Goal: Transaction & Acquisition: Book appointment/travel/reservation

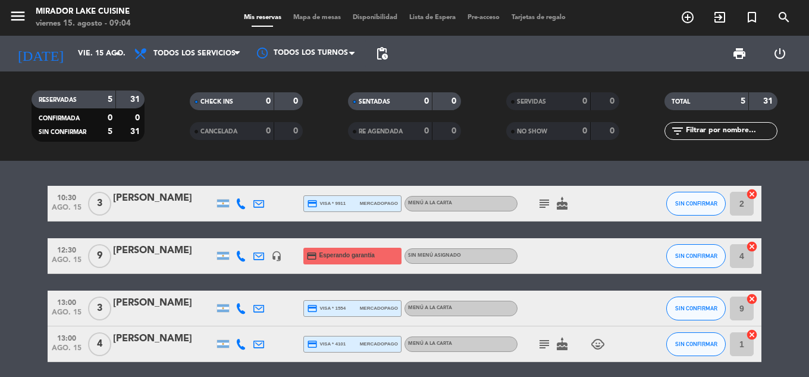
click at [564, 199] on icon "cake" at bounding box center [562, 203] width 14 height 14
click at [545, 206] on icon "subject" at bounding box center [544, 203] width 14 height 14
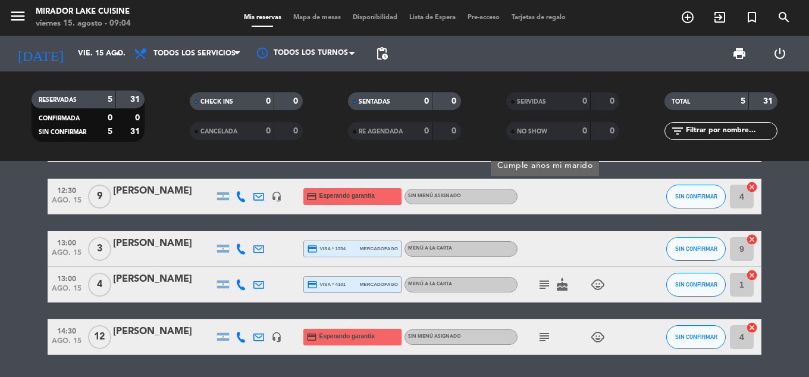
click at [546, 281] on icon "subject" at bounding box center [544, 284] width 14 height 14
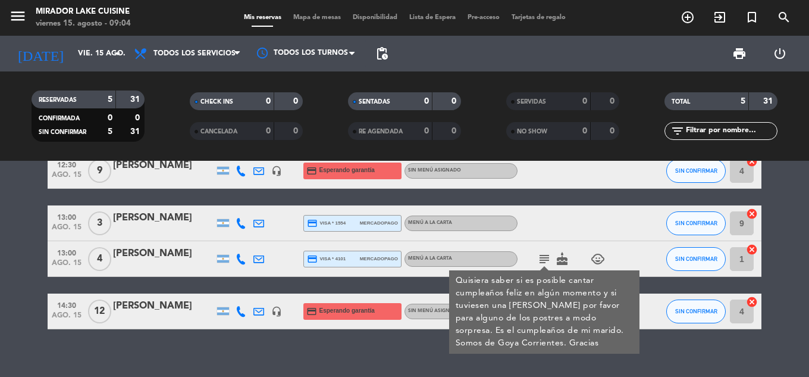
scroll to position [97, 0]
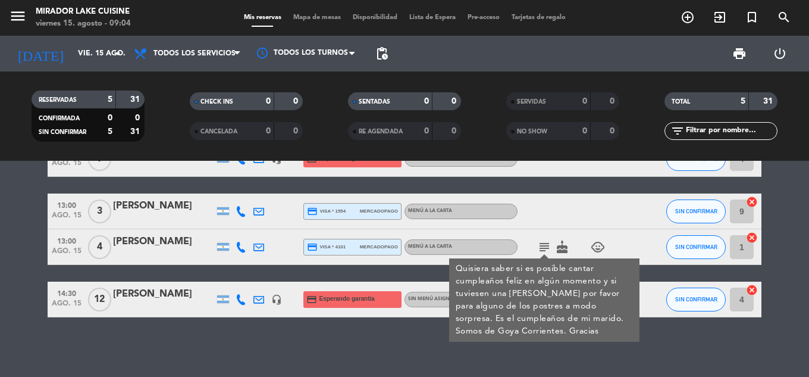
click at [569, 357] on div "10:30 ago. 15 3 [PERSON_NAME] credit_card visa * 9911 mercadopago MENÚ A LA CAR…" at bounding box center [404, 269] width 809 height 216
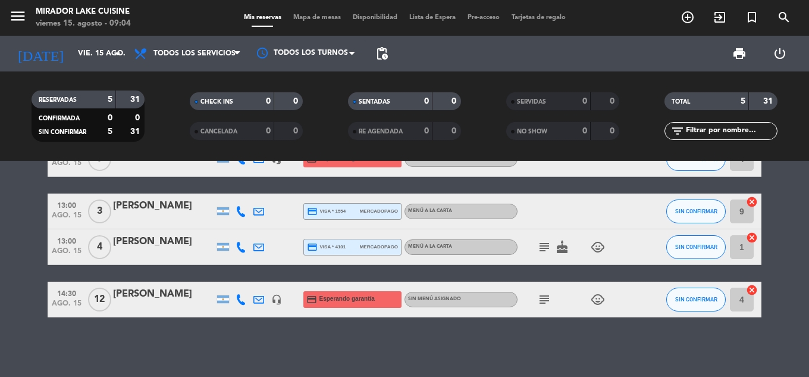
click at [543, 296] on icon "subject" at bounding box center [544, 299] width 14 height 14
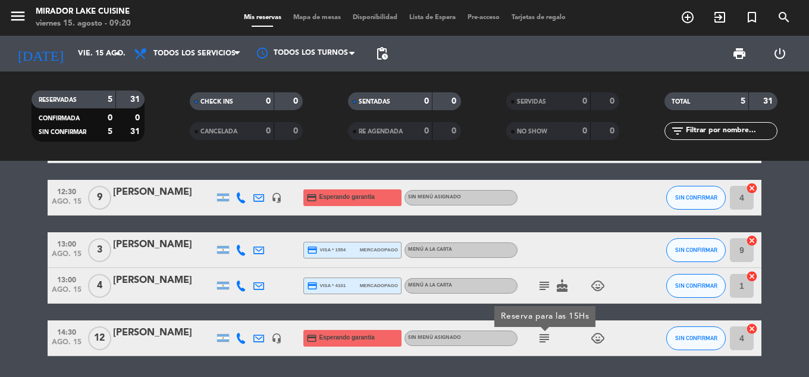
scroll to position [37, 0]
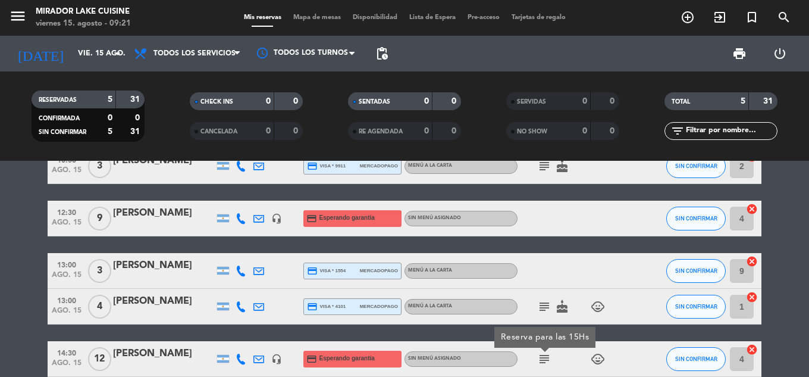
click at [795, 259] on bookings-row "10:30 ago. 15 3 [PERSON_NAME] credit_card visa * 9911 mercadopago MENÚ A LA CAR…" at bounding box center [404, 262] width 809 height 228
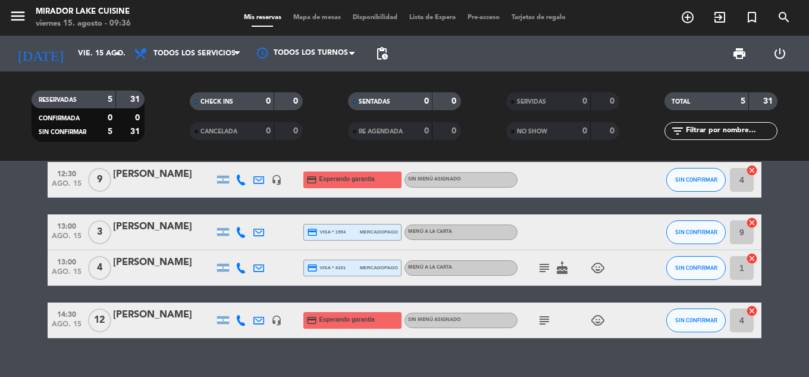
scroll to position [97, 0]
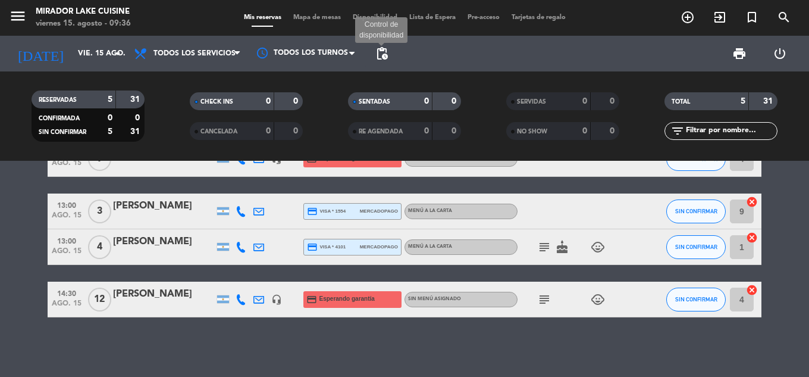
click at [379, 55] on span "pending_actions" at bounding box center [382, 53] width 14 height 14
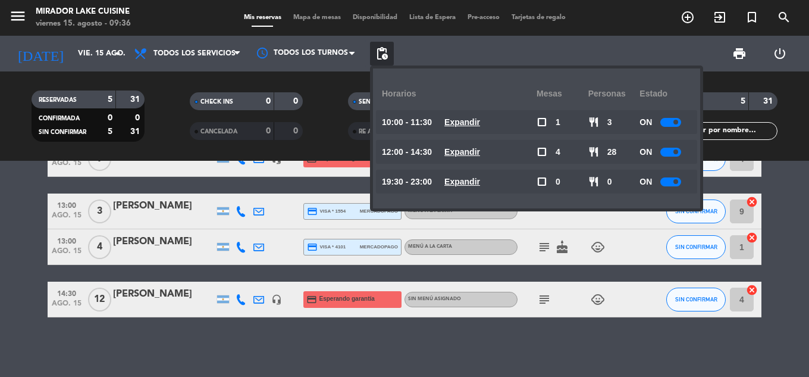
click at [479, 152] on u "Expandir" at bounding box center [462, 152] width 36 height 10
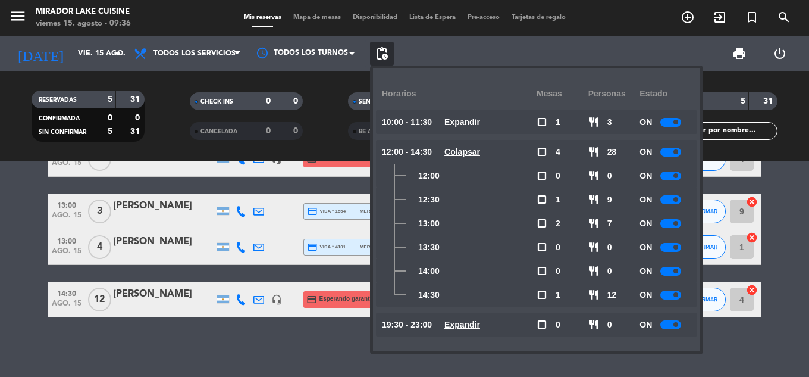
click at [674, 175] on div at bounding box center [670, 175] width 21 height 9
click at [670, 200] on div at bounding box center [670, 199] width 21 height 9
click at [673, 224] on div at bounding box center [670, 223] width 21 height 9
click at [673, 246] on div at bounding box center [670, 247] width 21 height 9
click at [785, 285] on bookings-row "10:30 ago. 15 3 [PERSON_NAME] credit_card visa * 9911 mercadopago MENÚ A LA CAR…" at bounding box center [404, 203] width 809 height 228
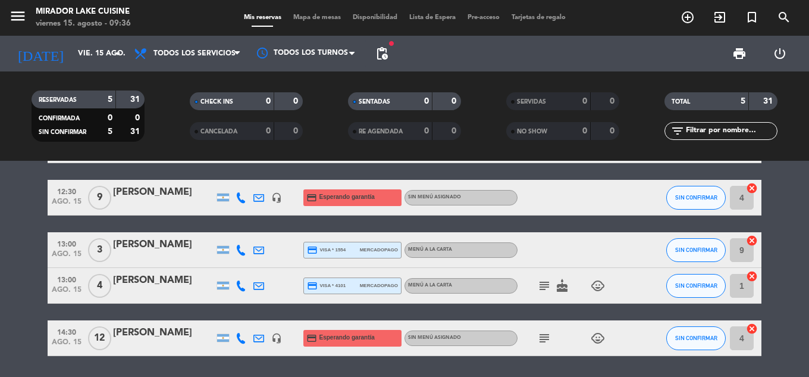
scroll to position [37, 0]
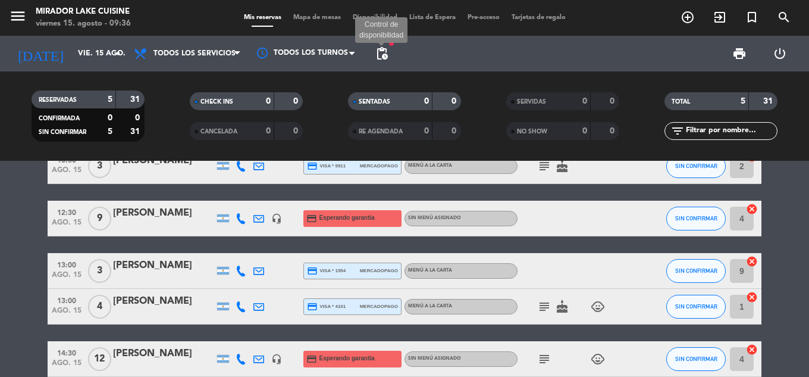
click at [384, 50] on span "pending_actions" at bounding box center [382, 53] width 14 height 14
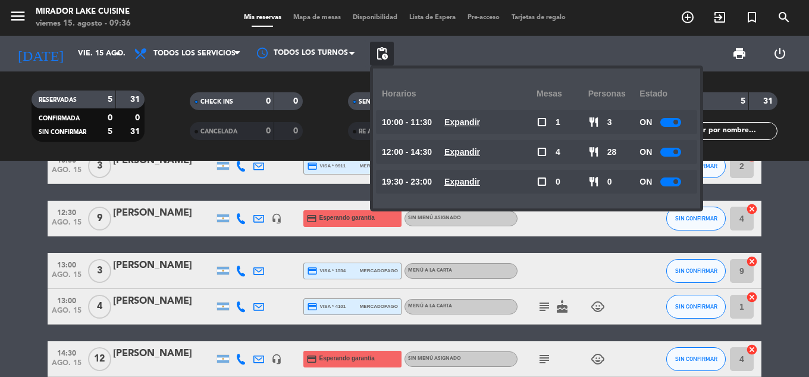
click at [480, 124] on u "Expandir" at bounding box center [462, 122] width 36 height 10
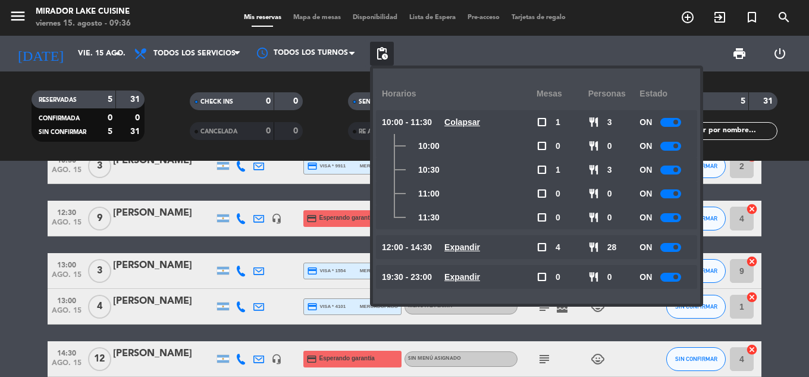
click at [480, 125] on u "Colapsar" at bounding box center [462, 122] width 36 height 10
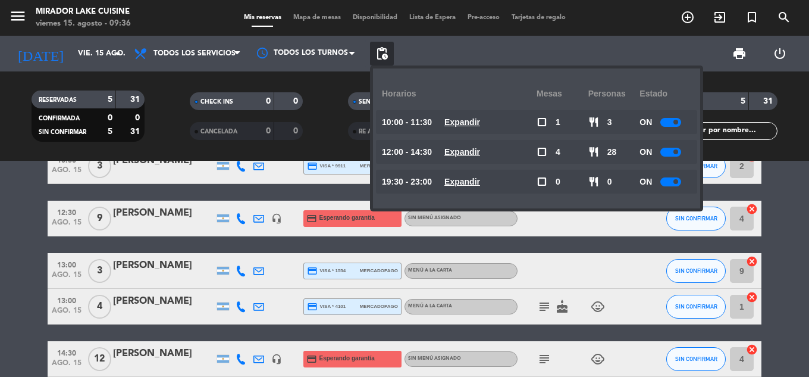
click at [480, 149] on u "Expandir" at bounding box center [462, 152] width 36 height 10
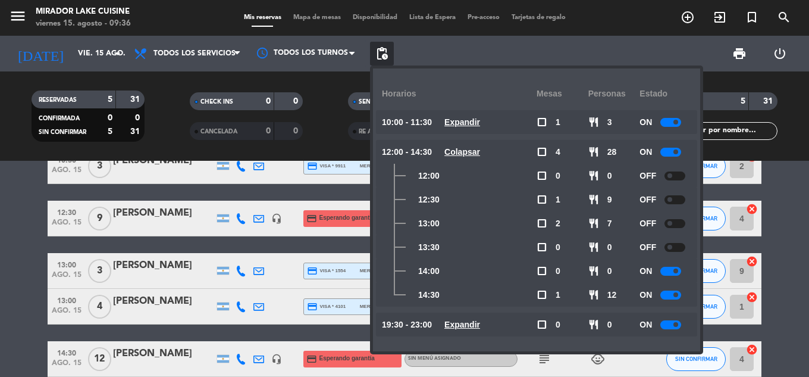
click at [677, 177] on div at bounding box center [674, 175] width 21 height 9
click at [781, 222] on bookings-row "10:30 ago. 15 3 [PERSON_NAME] credit_card visa * 9911 mercadopago MENÚ A LA CAR…" at bounding box center [404, 262] width 809 height 228
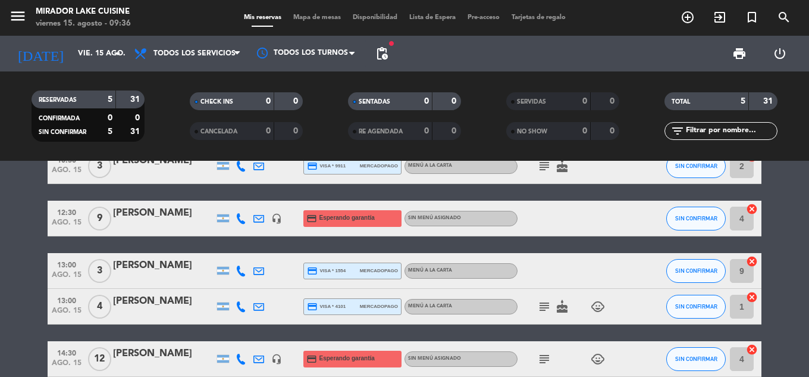
scroll to position [97, 0]
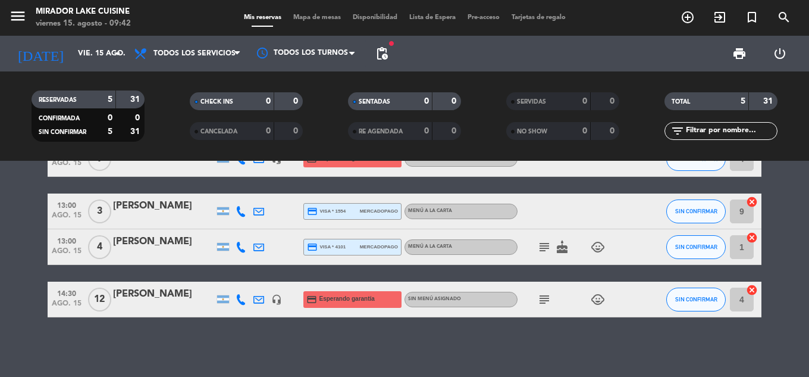
click at [689, 334] on div "10:30 ago. 15 3 [PERSON_NAME] credit_card visa * 9911 mercadopago MENÚ A LA CAR…" at bounding box center [404, 269] width 809 height 216
click at [451, 339] on div "10:30 ago. 15 3 [PERSON_NAME] credit_card visa * 9911 mercadopago MENÚ A LA CAR…" at bounding box center [404, 269] width 809 height 216
click at [343, 335] on div "10:30 ago. 15 3 [PERSON_NAME] credit_card visa * 9911 mercadopago MENÚ A LA CAR…" at bounding box center [404, 269] width 809 height 216
click at [546, 244] on icon "subject" at bounding box center [544, 247] width 14 height 14
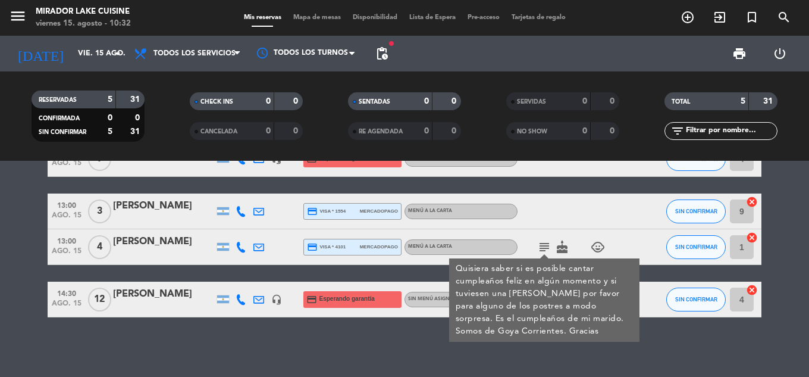
click at [543, 248] on icon "subject" at bounding box center [544, 247] width 14 height 14
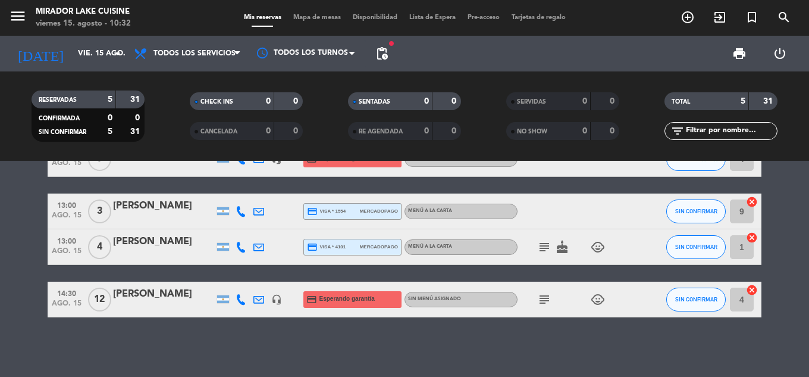
click at [564, 334] on div "10:30 ago. 15 3 [PERSON_NAME] credit_card visa * 9911 mercadopago MENÚ A LA CAR…" at bounding box center [404, 269] width 809 height 216
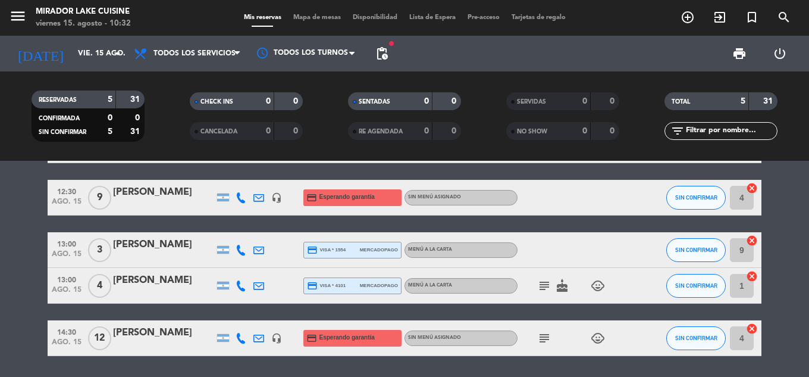
scroll to position [37, 0]
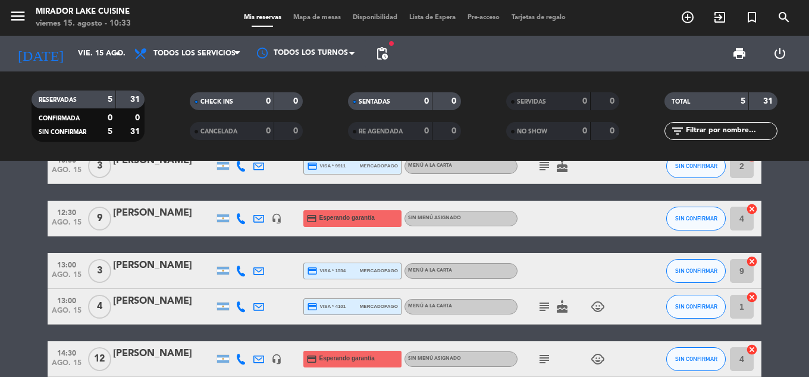
click at [565, 309] on icon "cake" at bounding box center [562, 306] width 14 height 14
click at [541, 309] on icon "subject" at bounding box center [544, 306] width 14 height 14
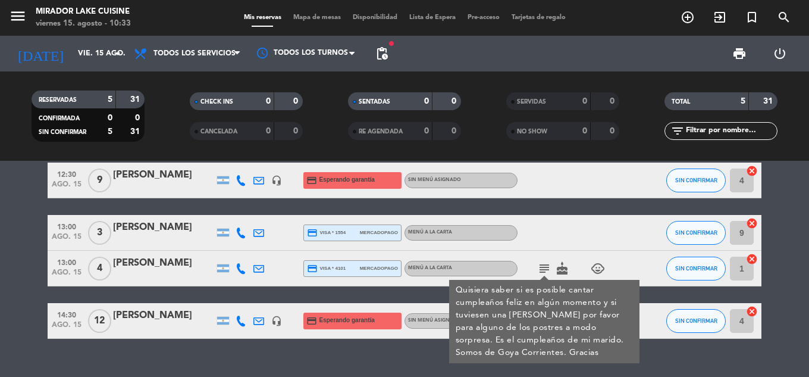
scroll to position [97, 0]
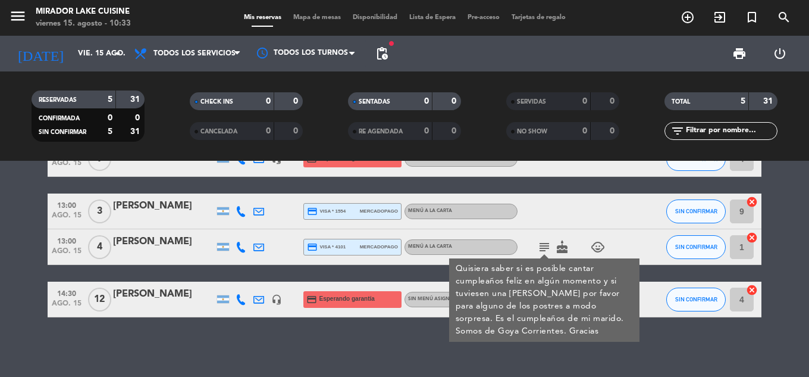
click at [565, 253] on icon "cake" at bounding box center [562, 247] width 14 height 14
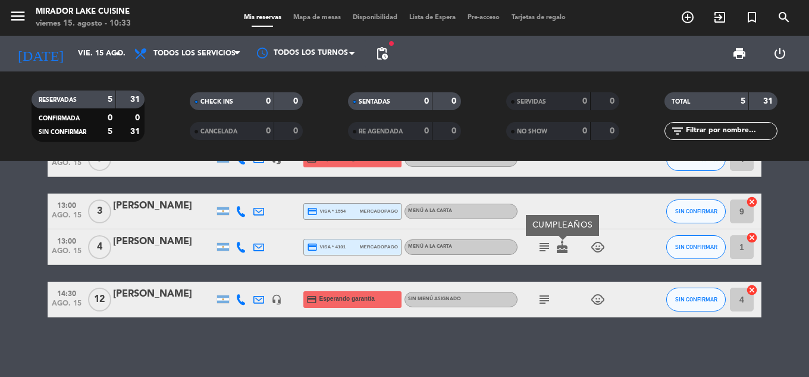
click at [595, 243] on icon "child_care" at bounding box center [598, 247] width 14 height 14
click at [459, 338] on div "10:30 ago. 15 3 [PERSON_NAME] credit_card visa * 9911 mercadopago MENÚ A LA CAR…" at bounding box center [404, 269] width 809 height 216
click at [501, 335] on div "10:30 ago. 15 3 [PERSON_NAME] credit_card visa * 9911 mercadopago MENÚ A LA CAR…" at bounding box center [404, 269] width 809 height 216
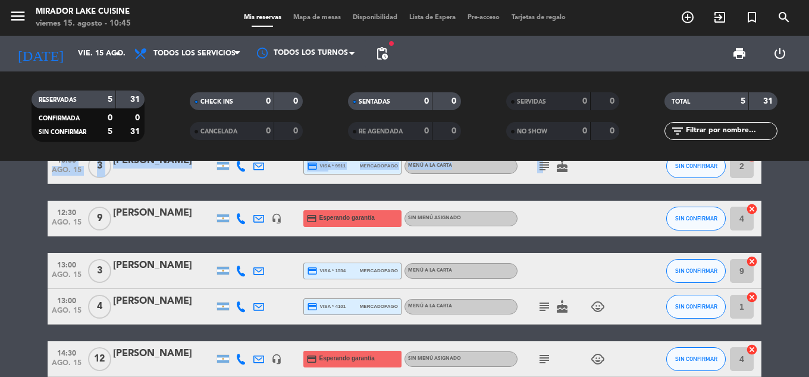
click at [542, 164] on div "10:30 ago. 15 3 [PERSON_NAME] credit_card visa * 9911 mercadopago MENÚ A LA CAR…" at bounding box center [404, 269] width 809 height 216
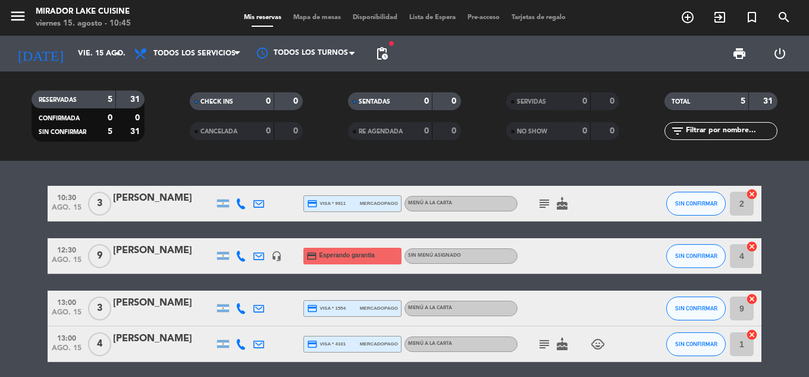
click at [544, 201] on icon "subject" at bounding box center [544, 203] width 14 height 14
click at [773, 222] on bookings-row "10:30 ago. 15 3 [PERSON_NAME] credit_card visa * 9911 mercadopago MENÚ A LA CAR…" at bounding box center [404, 300] width 809 height 228
click at [690, 209] on button "SIN CONFIRMAR" at bounding box center [695, 204] width 59 height 24
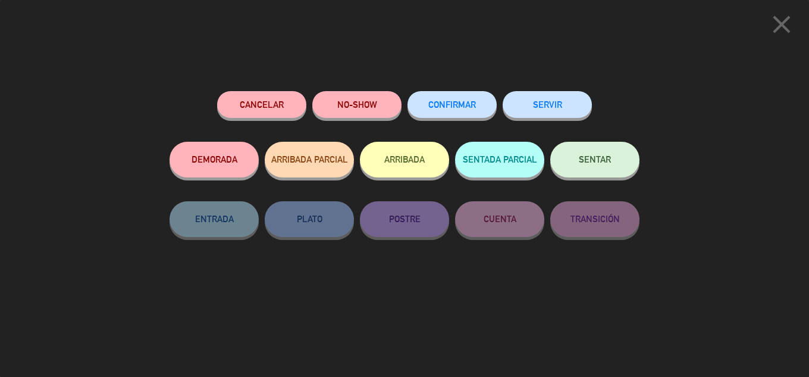
click at [592, 164] on span "SENTAR" at bounding box center [595, 159] width 32 height 10
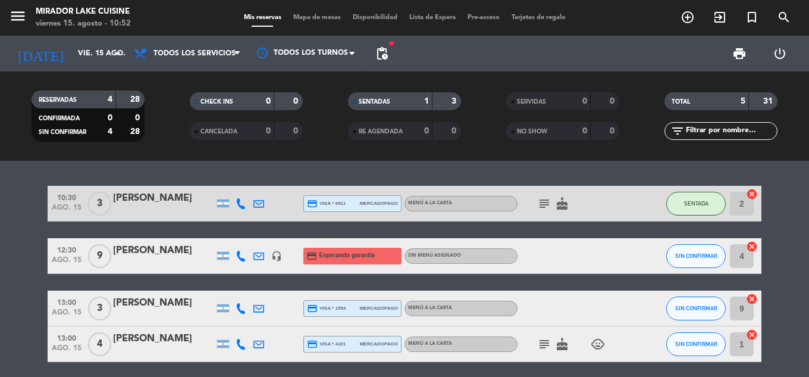
click at [9, 187] on bookings-row "10:30 ago. 15 3 [PERSON_NAME] credit_card visa * 9911 mercadopago MENÚ A LA CAR…" at bounding box center [404, 300] width 809 height 228
click at [19, 186] on bookings-row "10:30 ago. 15 3 [PERSON_NAME] credit_card visa * 9911 mercadopago MENÚ A LA CAR…" at bounding box center [404, 300] width 809 height 228
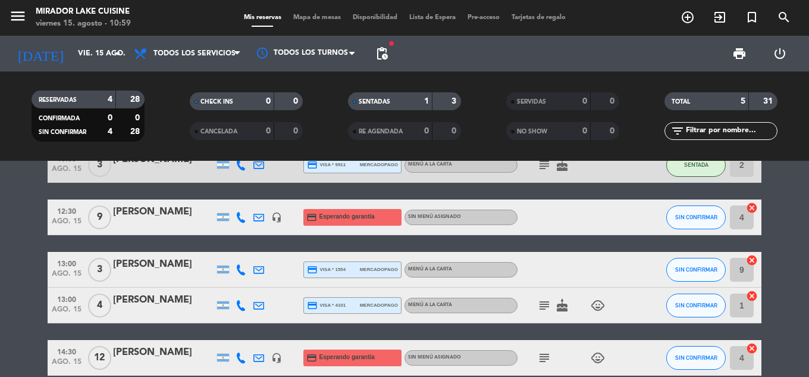
scroll to position [59, 0]
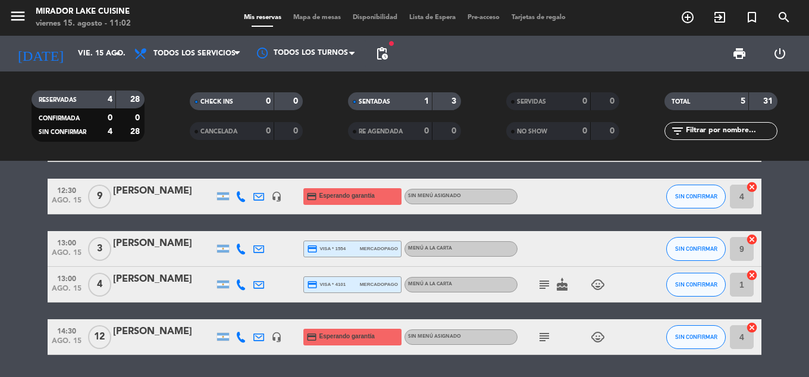
click at [29, 207] on bookings-row "10:30 ago. 15 3 [PERSON_NAME] credit_card visa * 9911 mercadopago MENÚ A LA CAR…" at bounding box center [404, 240] width 809 height 228
click at [16, 275] on bookings-row "10:30 ago. 15 3 [PERSON_NAME] credit_card visa * 9911 mercadopago MENÚ A LA CAR…" at bounding box center [404, 240] width 809 height 228
click at [784, 203] on bookings-row "10:30 ago. 15 3 [PERSON_NAME] credit_card visa * 9911 mercadopago MENÚ A LA CAR…" at bounding box center [404, 240] width 809 height 228
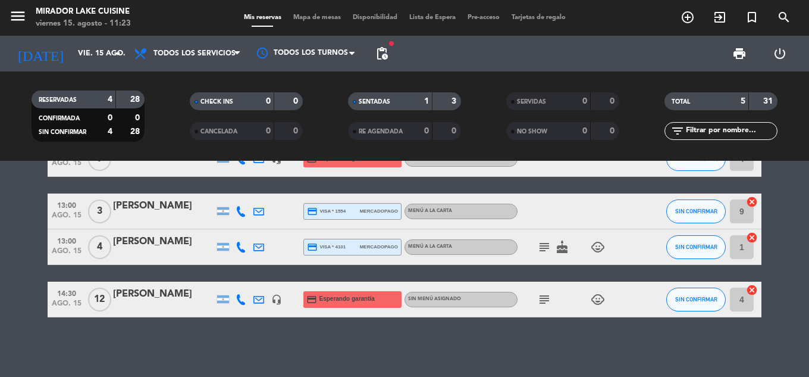
click at [167, 335] on div "10:30 ago. 15 3 [PERSON_NAME] credit_card visa * 9911 mercadopago MENÚ A LA CAR…" at bounding box center [404, 269] width 809 height 216
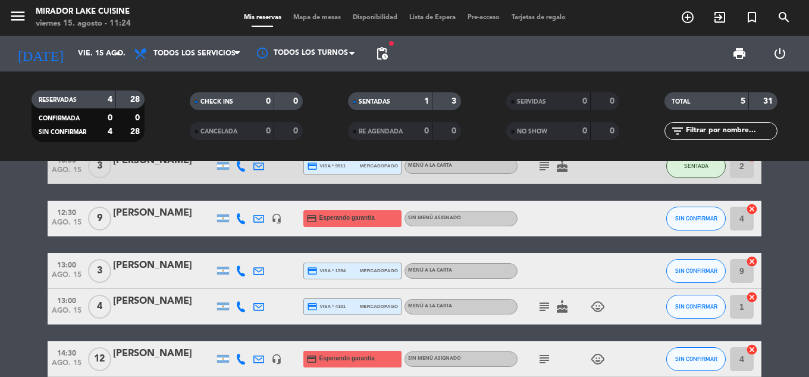
click at [180, 245] on div "10:30 ago. 15 3 [PERSON_NAME] credit_card visa * 9911 mercadopago MENÚ A LA CAR…" at bounding box center [405, 262] width 714 height 228
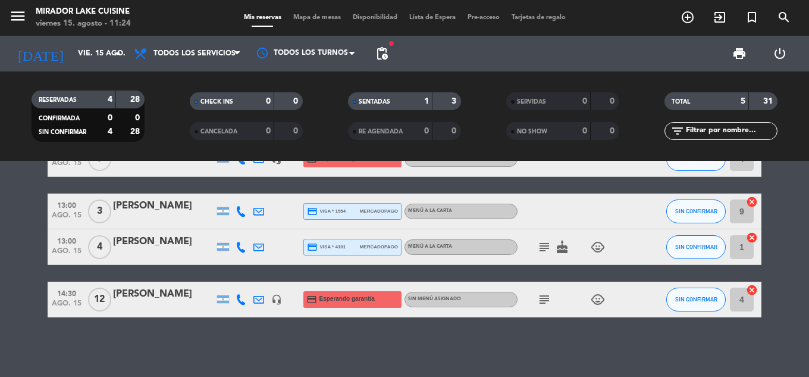
click at [209, 343] on div "10:30 ago. 15 3 [PERSON_NAME] credit_card visa * 9911 mercadopago MENÚ A LA CAR…" at bounding box center [404, 269] width 809 height 216
click at [167, 347] on div "10:30 ago. 15 3 [PERSON_NAME] credit_card visa * 9911 mercadopago MENÚ A LA CAR…" at bounding box center [404, 269] width 809 height 216
click at [102, 54] on input "vie. 15 ago." at bounding box center [122, 53] width 101 height 20
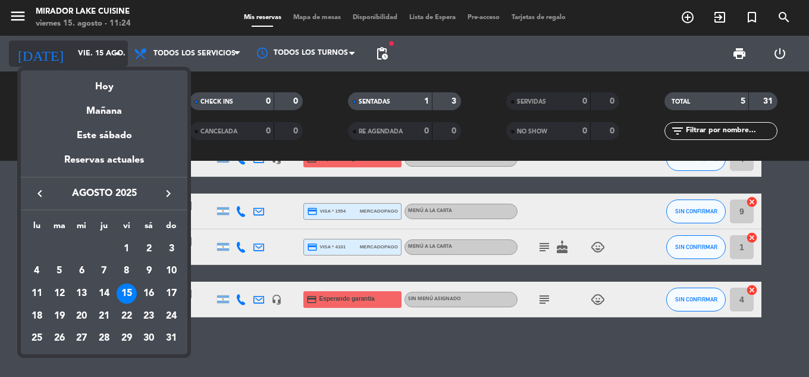
click at [102, 54] on div at bounding box center [404, 188] width 809 height 377
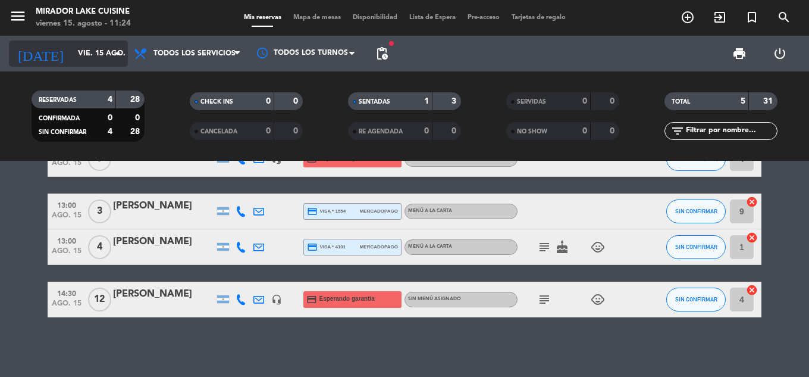
click at [90, 55] on input "vie. 15 ago." at bounding box center [122, 53] width 101 height 20
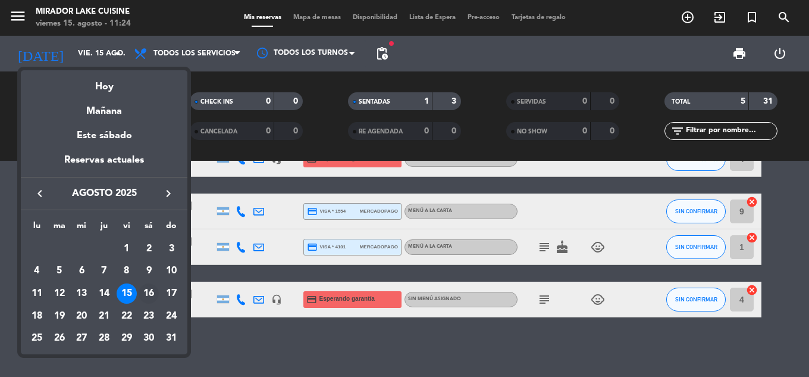
click at [143, 293] on div "16" at bounding box center [149, 293] width 20 height 20
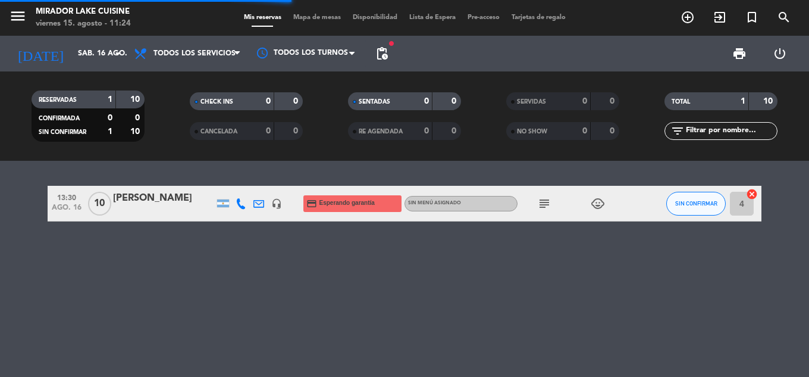
scroll to position [0, 0]
click at [7, 253] on div "13:30 ago. 16 10 [PERSON_NAME] headset_mic credit_card Esperando garantía Sin m…" at bounding box center [404, 269] width 809 height 216
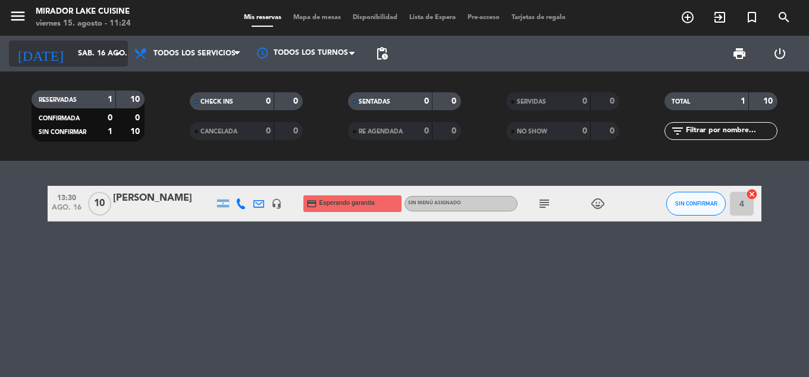
click at [105, 61] on input "sáb. 16 ago." at bounding box center [122, 53] width 101 height 20
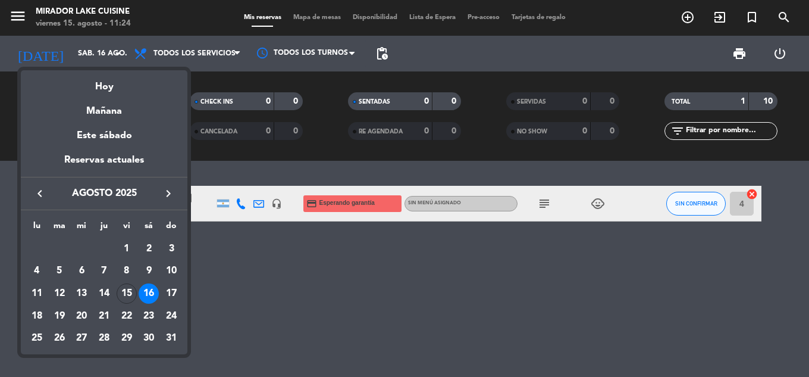
click at [149, 291] on div "16" at bounding box center [149, 293] width 20 height 20
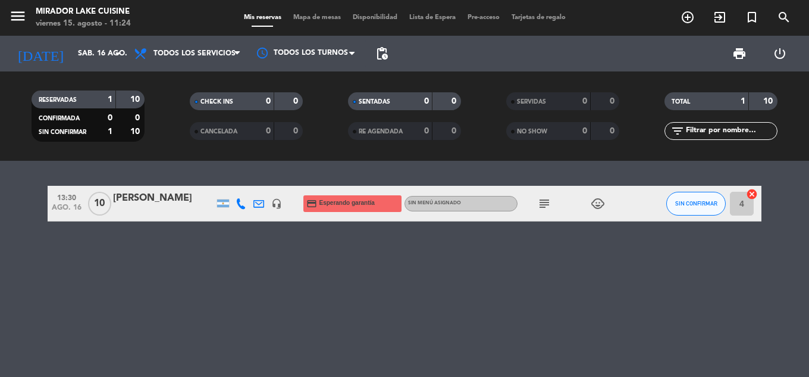
click at [151, 270] on div "13:30 ago. 16 10 [PERSON_NAME] headset_mic credit_card Esperando garantía Sin m…" at bounding box center [404, 269] width 809 height 216
click at [72, 51] on input "sáb. 16 ago." at bounding box center [122, 53] width 101 height 20
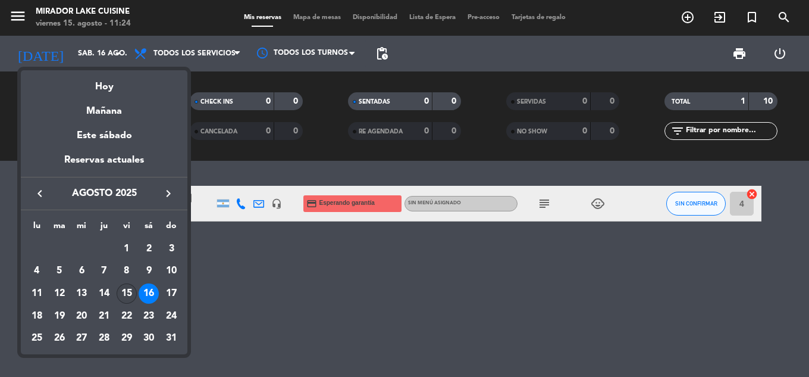
click at [131, 290] on div "15" at bounding box center [127, 293] width 20 height 20
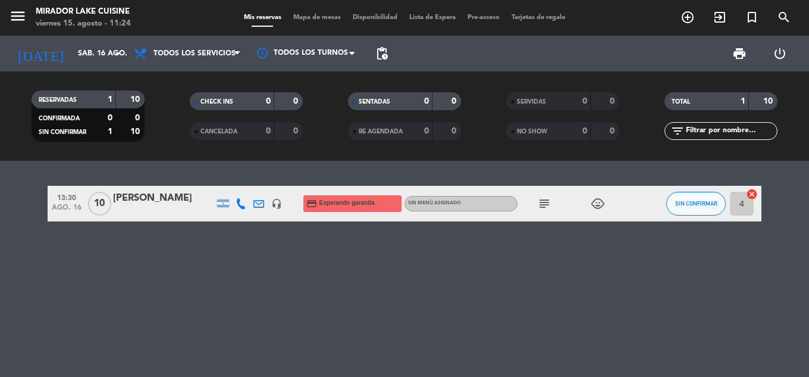
type input "vie. 15 ago."
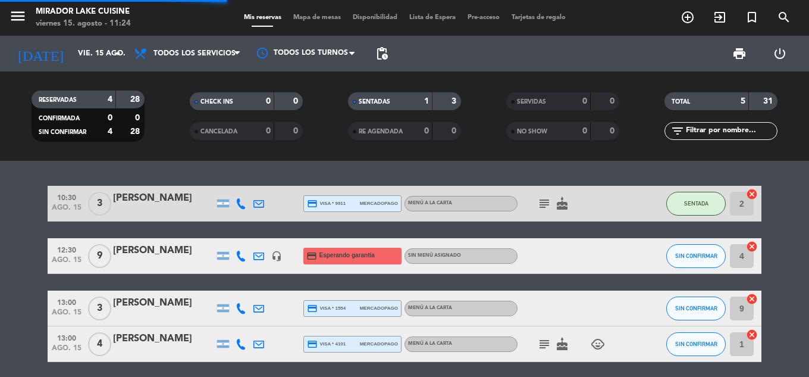
click at [31, 201] on bookings-row "10:30 ago. 15 3 [PERSON_NAME] credit_card visa * 9911 mercadopago MENÚ A LA CAR…" at bounding box center [404, 300] width 809 height 228
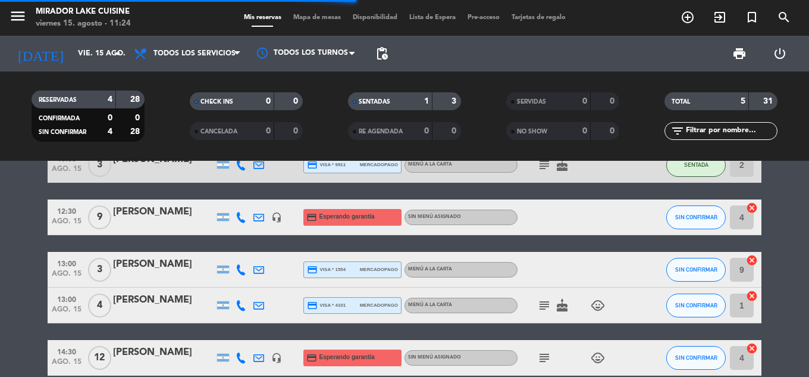
scroll to position [59, 0]
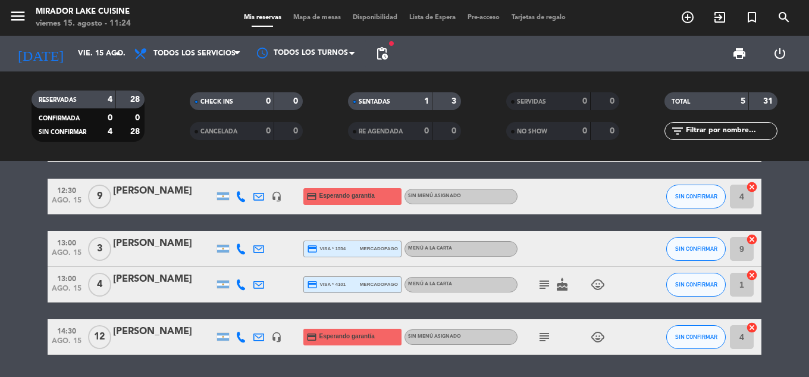
click at [90, 309] on div "10:30 ago. 15 3 [PERSON_NAME] credit_card visa * 9911 mercadopago MENÚ A LA CAR…" at bounding box center [405, 240] width 714 height 228
click at [36, 297] on bookings-row "10:30 ago. 15 3 [PERSON_NAME] credit_card visa * 9911 mercadopago MENÚ A LA CAR…" at bounding box center [404, 240] width 809 height 228
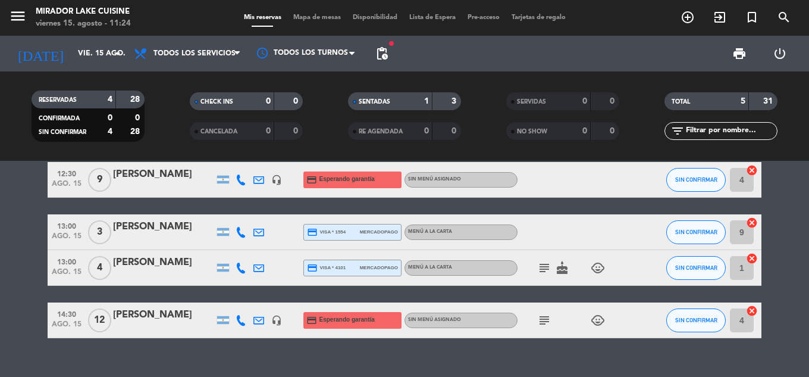
scroll to position [97, 0]
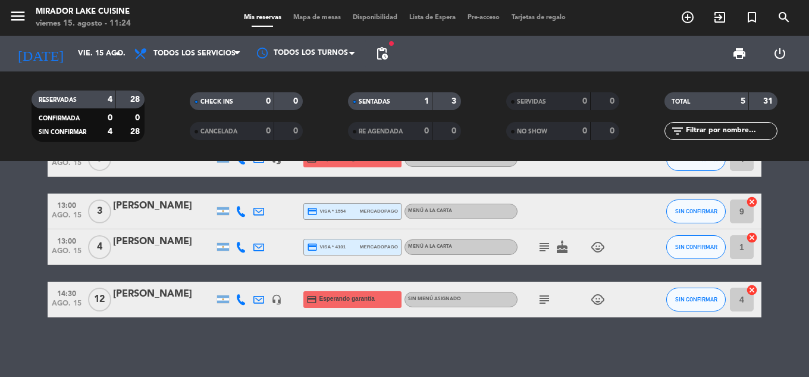
click at [25, 306] on bookings-row "10:30 ago. 15 3 [PERSON_NAME] credit_card visa * 9911 mercadopago MENÚ A LA CAR…" at bounding box center [404, 203] width 809 height 228
click at [690, 21] on icon "add_circle_outline" at bounding box center [687, 17] width 14 height 14
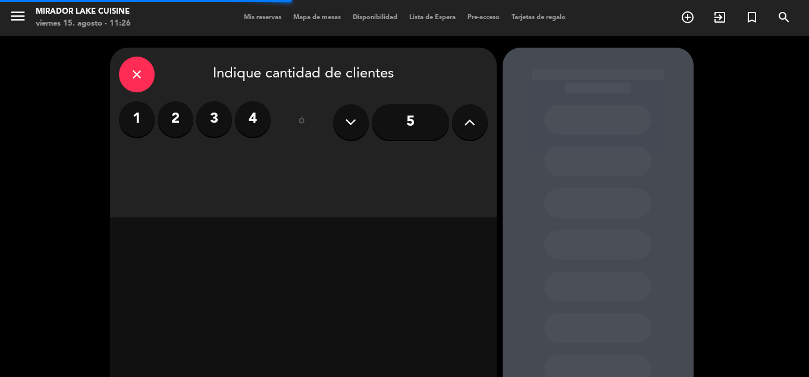
drag, startPoint x: 476, startPoint y: 118, endPoint x: 463, endPoint y: 128, distance: 16.5
click at [477, 118] on button at bounding box center [470, 122] width 36 height 36
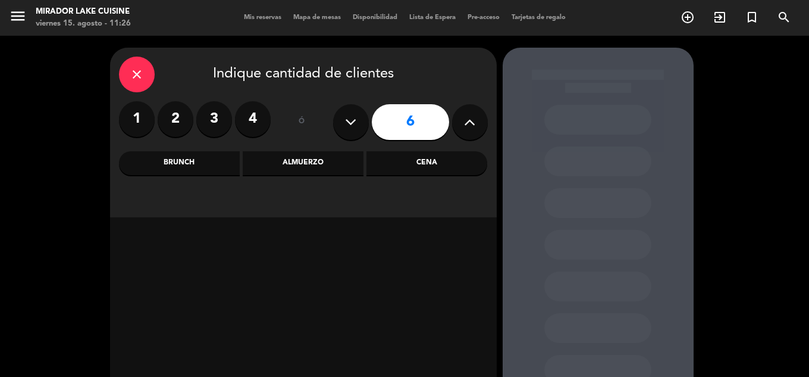
click at [340, 163] on div "Almuerzo" at bounding box center [303, 163] width 121 height 24
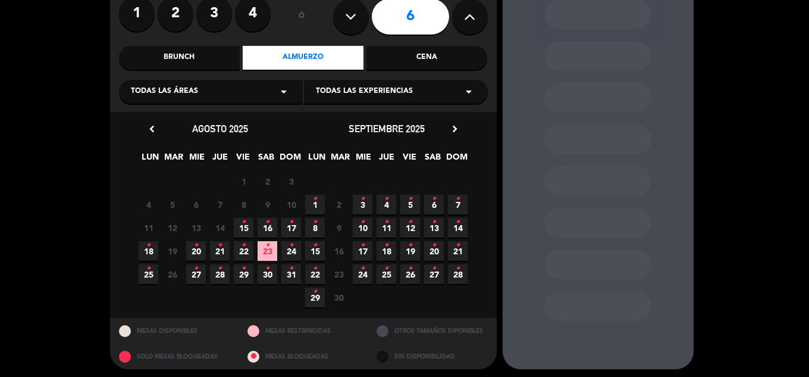
scroll to position [109, 0]
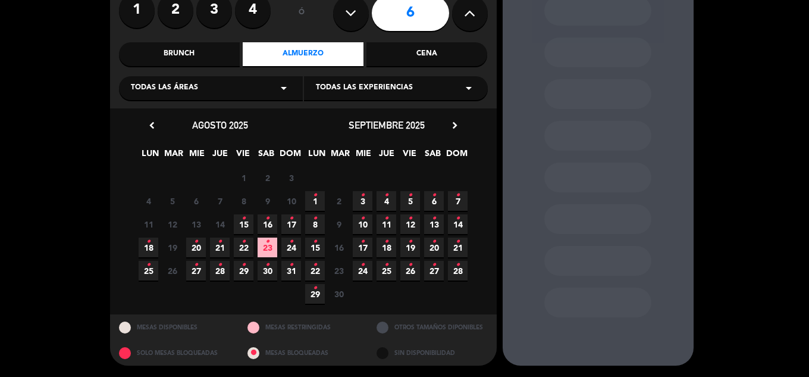
click at [246, 221] on span "15 •" at bounding box center [244, 224] width 20 height 20
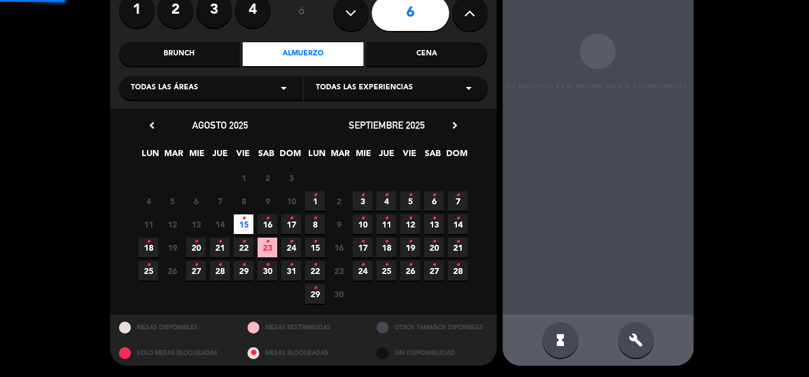
scroll to position [48, 0]
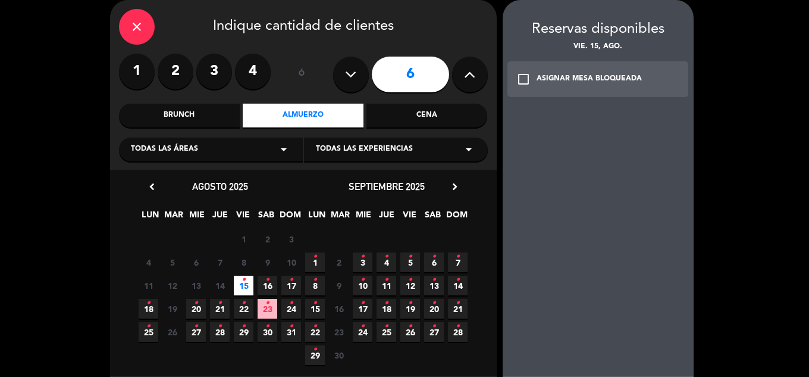
click at [563, 81] on div "ASIGNAR MESA BLOQUEADA" at bounding box center [588, 79] width 105 height 12
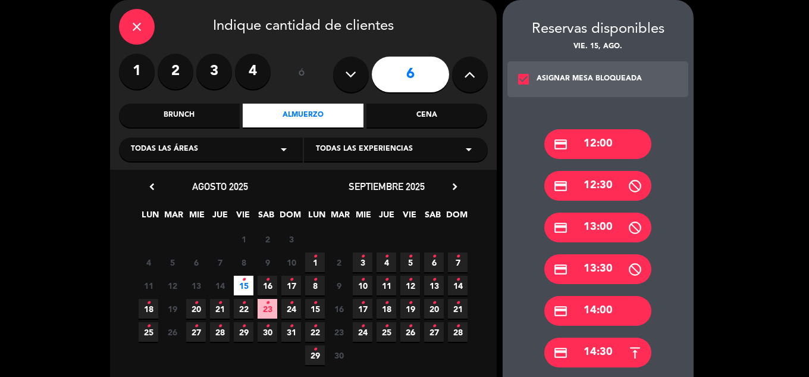
click at [594, 352] on div "credit_card 14:30" at bounding box center [597, 352] width 107 height 30
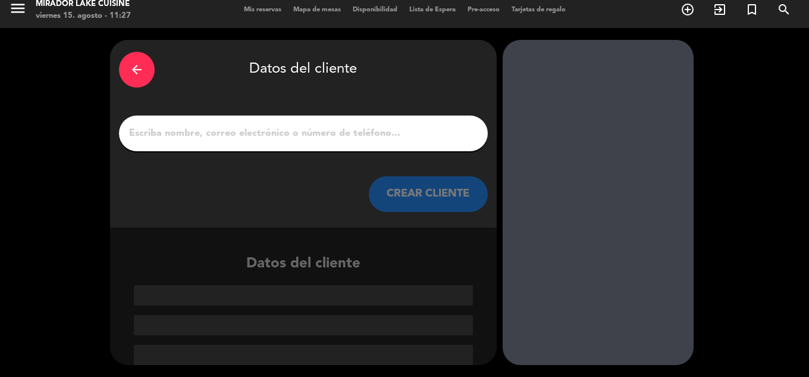
click at [315, 133] on input "1" at bounding box center [303, 133] width 351 height 17
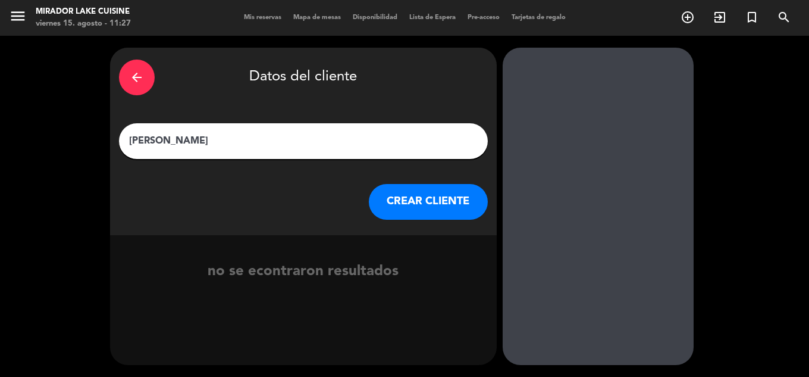
type input "[PERSON_NAME]"
click at [403, 194] on button "CREAR CLIENTE" at bounding box center [428, 202] width 119 height 36
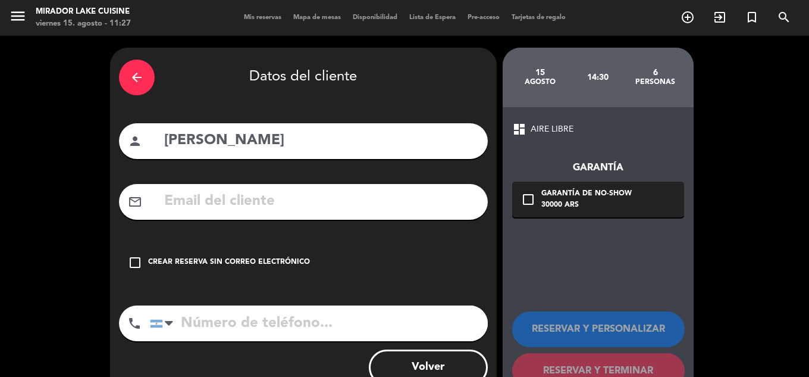
click at [255, 194] on input "text" at bounding box center [321, 201] width 316 height 24
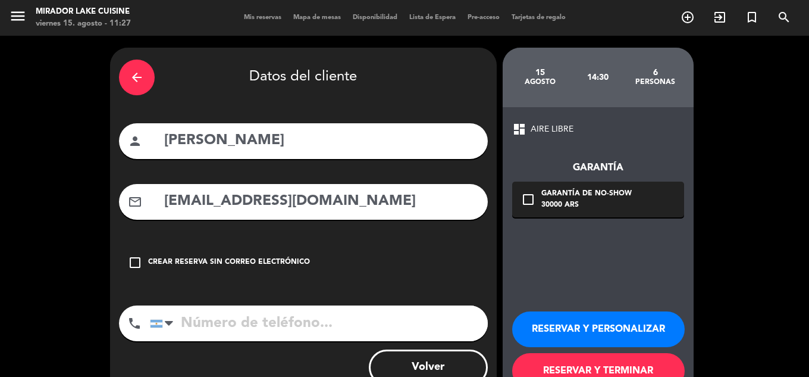
click at [390, 202] on input "[EMAIL_ADDRESS][DOMAIN_NAME]" at bounding box center [321, 201] width 316 height 24
type input "[EMAIL_ADDRESS][DOMAIN_NAME]"
click at [243, 325] on input "tel" at bounding box center [319, 323] width 338 height 36
type input "5491158308859"
click at [601, 200] on div "30000 ARS" at bounding box center [586, 205] width 90 height 12
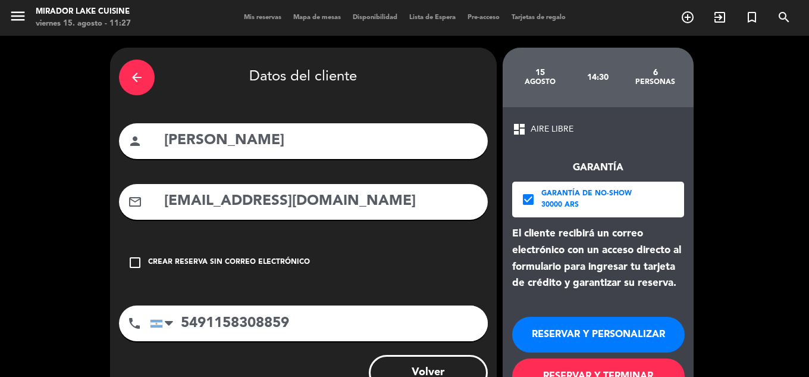
scroll to position [43, 0]
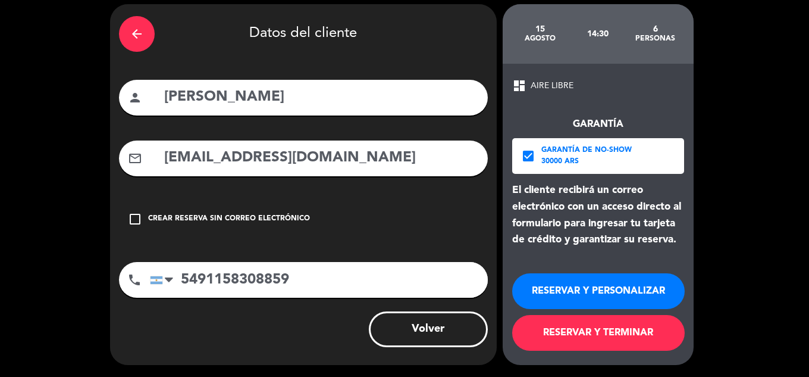
click at [610, 285] on button "RESERVAR Y PERSONALIZAR" at bounding box center [598, 291] width 172 height 36
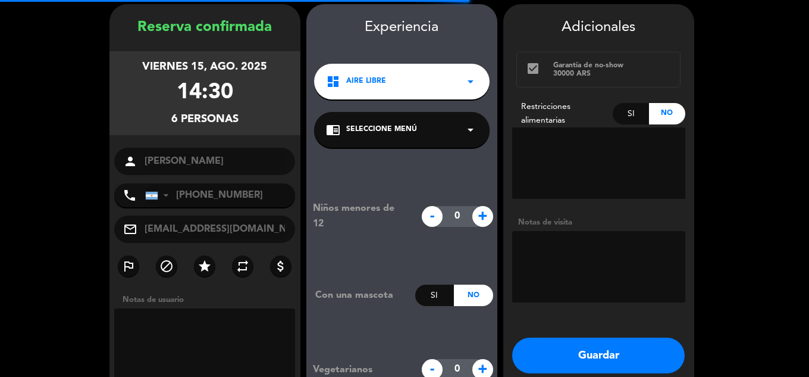
scroll to position [48, 0]
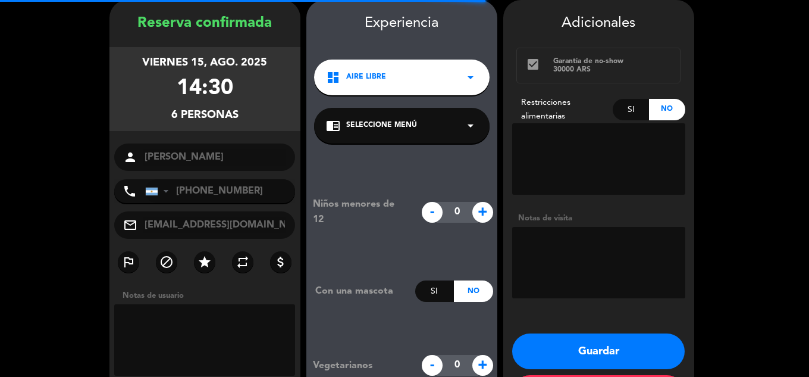
click at [588, 246] on textarea at bounding box center [598, 262] width 173 height 71
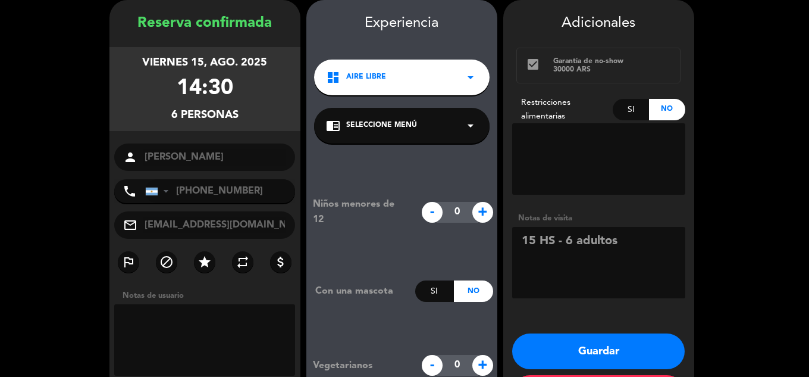
type textarea "15 HS - 6 adultos"
click at [603, 349] on button "Guardar" at bounding box center [598, 351] width 172 height 36
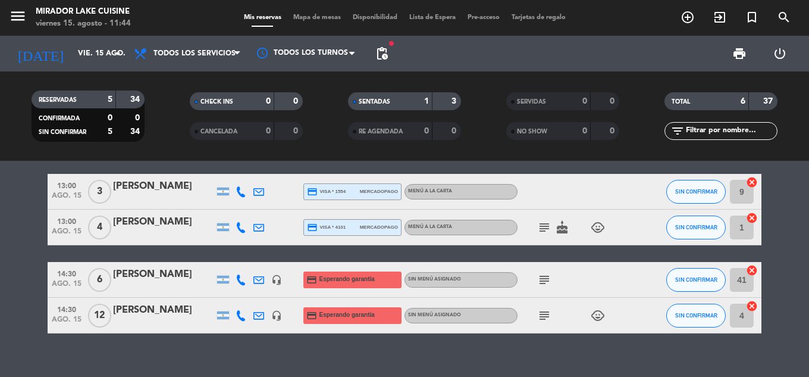
scroll to position [119, 0]
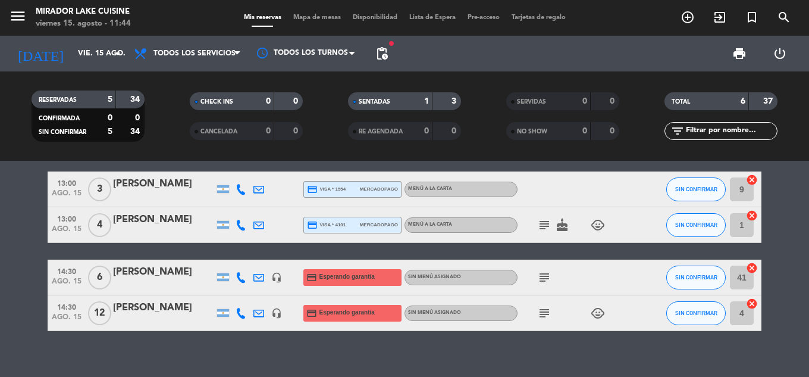
click at [257, 355] on div "10:30 ago. 15 3 [PERSON_NAME] credit_card visa * 9911 mercadopago MENÚ A LA CAR…" at bounding box center [404, 269] width 809 height 216
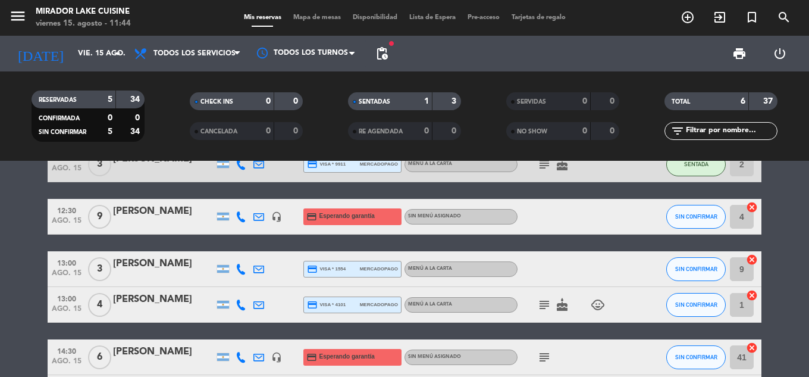
scroll to position [59, 0]
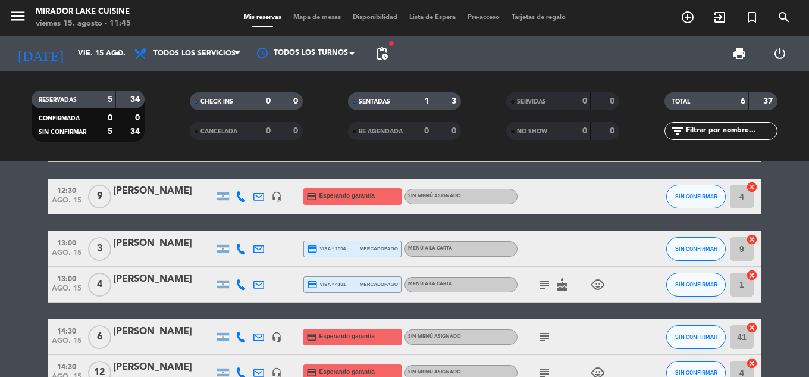
click at [465, 304] on div "10:30 ago. 15 3 [PERSON_NAME] credit_card visa * 9911 mercadopago MENÚ A LA CAR…" at bounding box center [405, 258] width 714 height 264
click at [687, 15] on icon "add_circle_outline" at bounding box center [687, 17] width 14 height 14
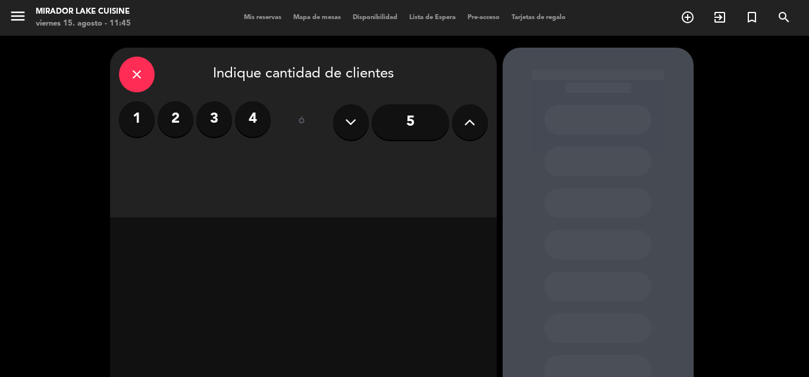
click at [177, 119] on label "2" at bounding box center [176, 119] width 36 height 36
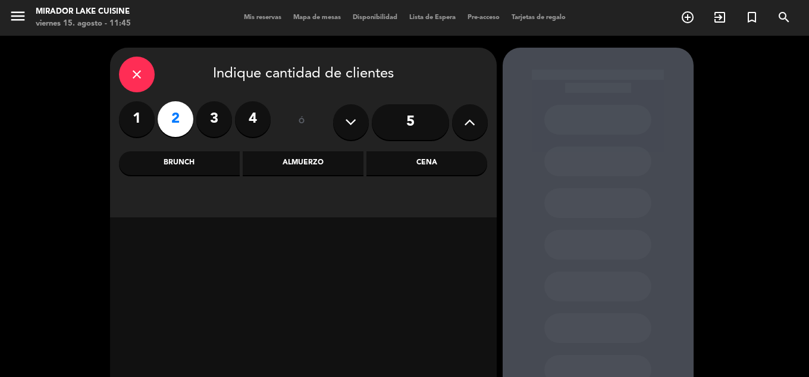
click at [328, 170] on div "Almuerzo" at bounding box center [303, 163] width 121 height 24
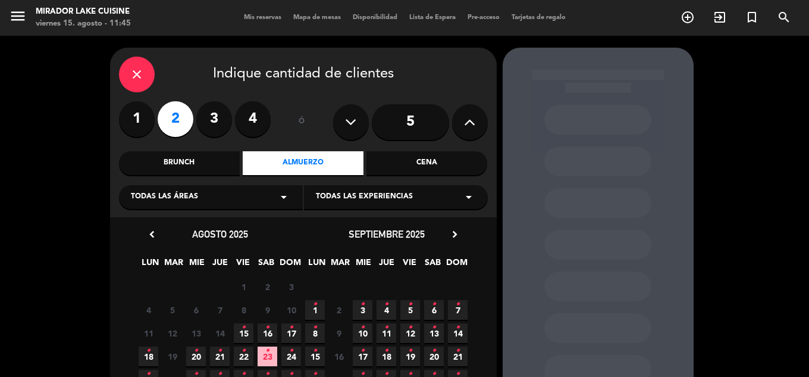
scroll to position [109, 0]
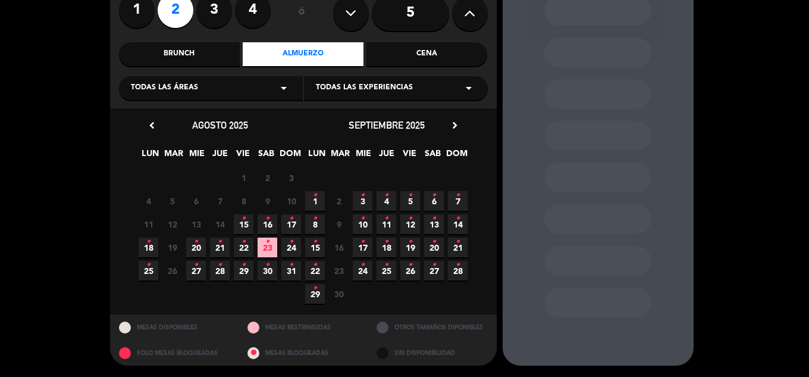
click at [247, 225] on span "15 •" at bounding box center [244, 224] width 20 height 20
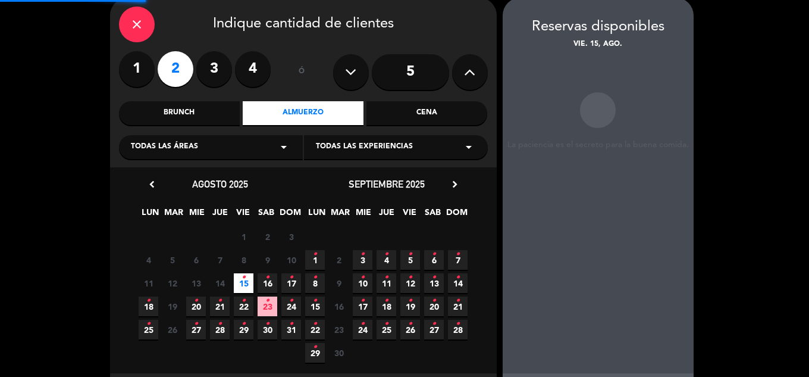
scroll to position [48, 0]
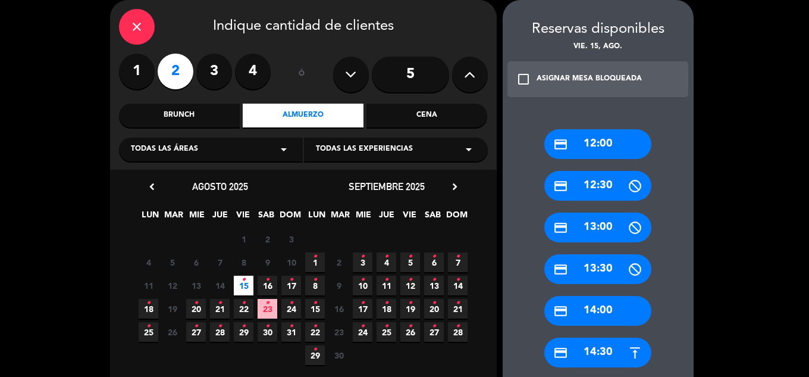
click at [593, 310] on div "credit_card 14:00" at bounding box center [597, 311] width 107 height 30
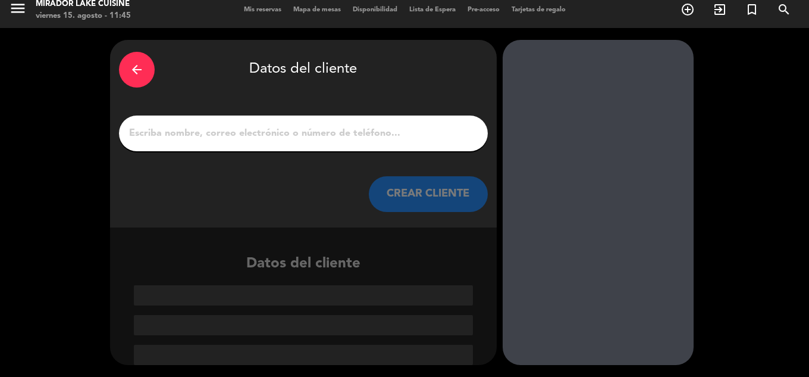
click at [313, 141] on input "1" at bounding box center [303, 133] width 351 height 17
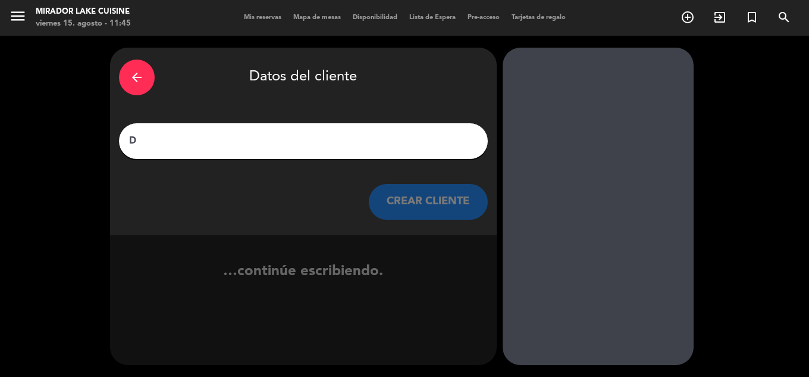
scroll to position [0, 0]
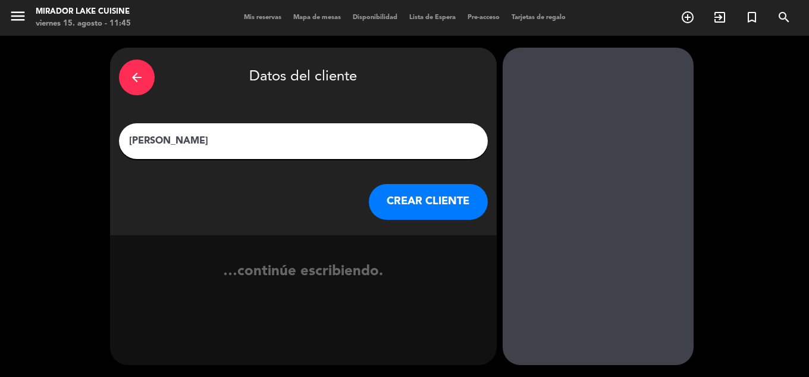
type input "[PERSON_NAME]"
click at [448, 199] on button "CREAR CLIENTE" at bounding box center [428, 202] width 119 height 36
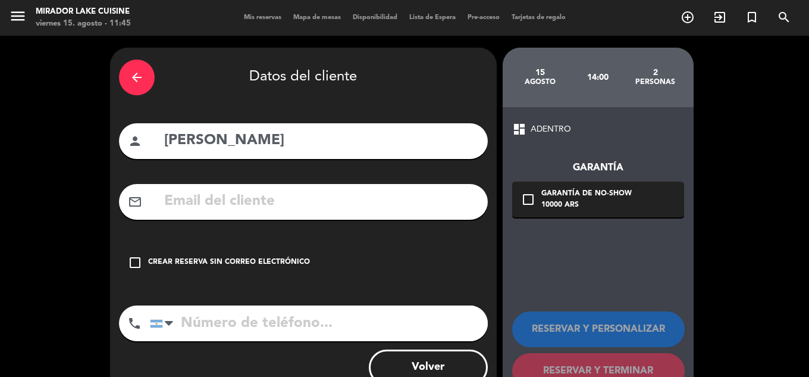
click at [302, 205] on input "text" at bounding box center [321, 201] width 316 height 24
type input "e"
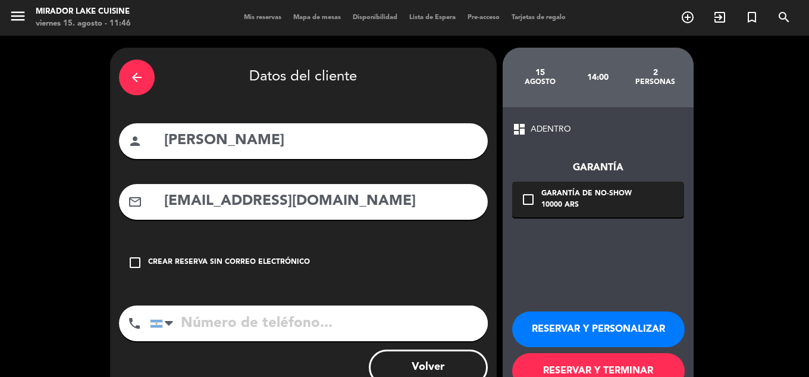
type input "[EMAIL_ADDRESS][DOMAIN_NAME]"
click at [271, 330] on input "tel" at bounding box center [319, 323] width 338 height 36
drag, startPoint x: 205, startPoint y: 323, endPoint x: 154, endPoint y: 319, distance: 51.3
click at [154, 319] on div "[GEOGRAPHIC_DATA] +1 [GEOGRAPHIC_DATA] +44 [GEOGRAPHIC_DATA] ([GEOGRAPHIC_DATA]…" at bounding box center [319, 323] width 338 height 36
click at [280, 318] on input "2944612163" at bounding box center [319, 323] width 338 height 36
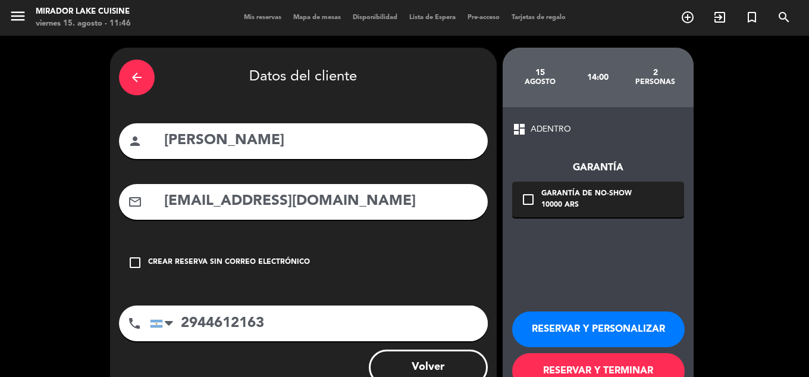
type input "2944612163"
click at [552, 195] on div "Garantía de no-show" at bounding box center [586, 194] width 90 height 12
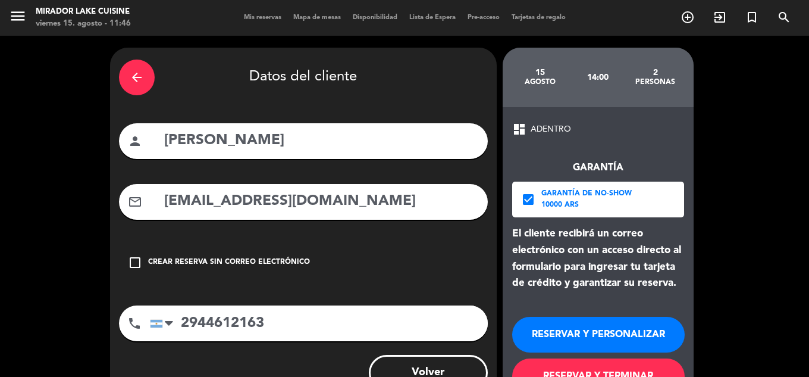
click at [600, 337] on button "RESERVAR Y PERSONALIZAR" at bounding box center [598, 334] width 172 height 36
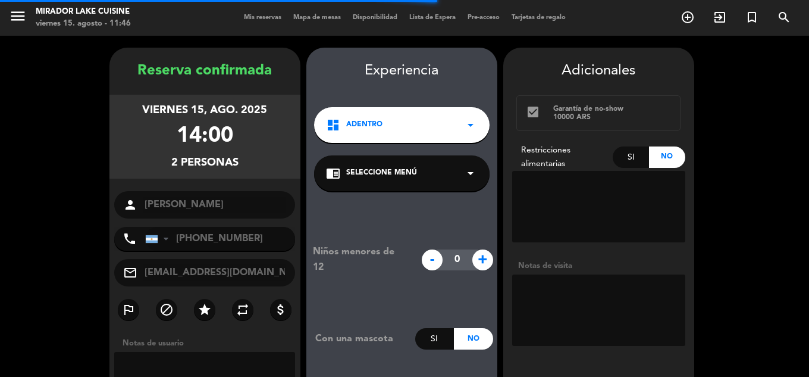
scroll to position [48, 0]
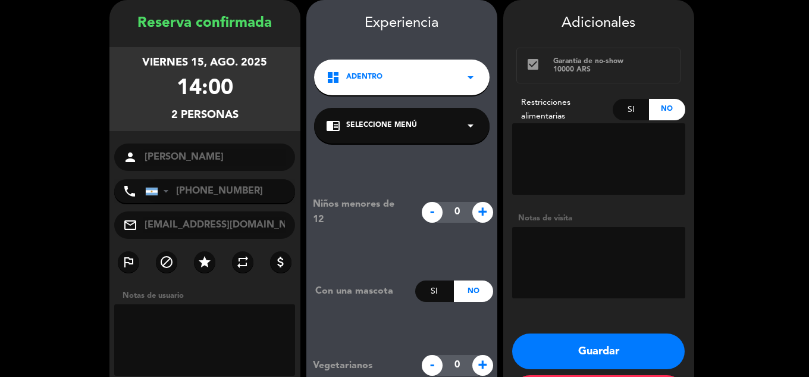
click at [566, 245] on textarea at bounding box center [598, 262] width 173 height 71
type textarea "x telefono"
click at [619, 352] on button "Guardar" at bounding box center [598, 351] width 172 height 36
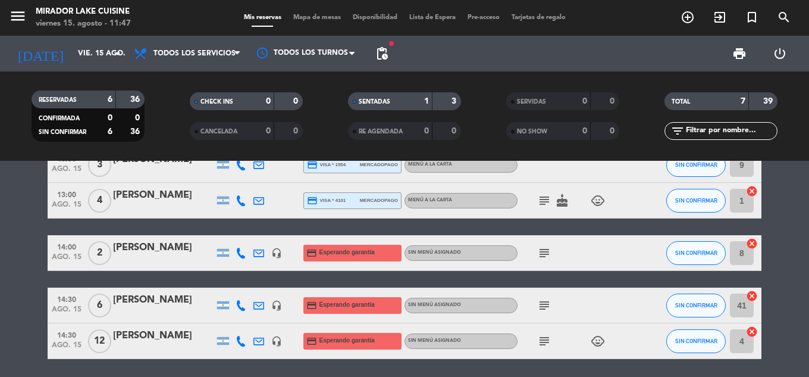
scroll to position [126, 0]
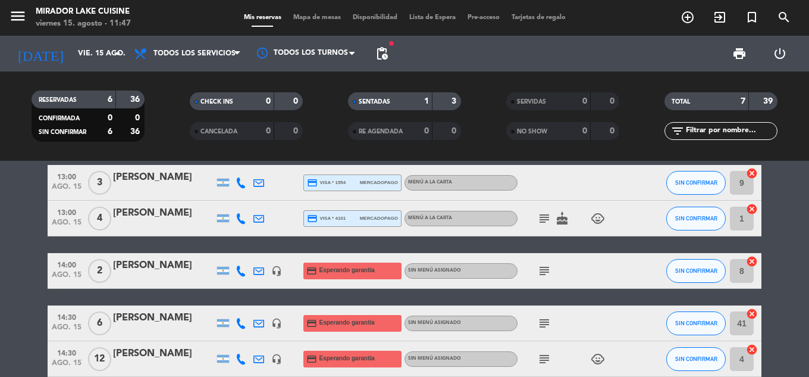
click at [372, 58] on span "pending_actions" at bounding box center [382, 54] width 24 height 24
click at [379, 56] on span "pending_actions" at bounding box center [382, 53] width 14 height 14
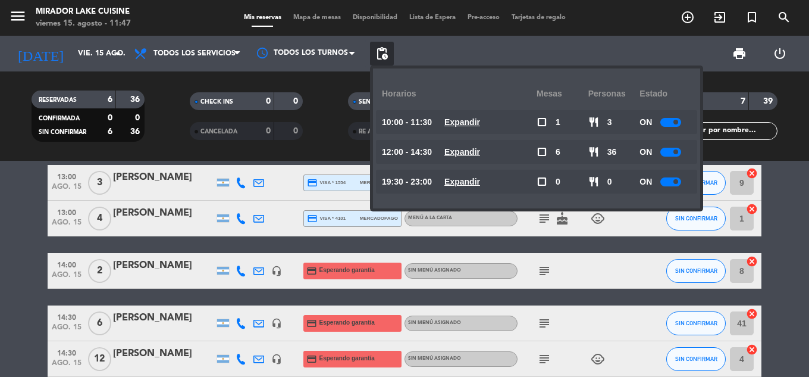
click at [666, 150] on div at bounding box center [670, 152] width 21 height 9
click at [19, 234] on bookings-row "10:30 ago. 15 3 [PERSON_NAME] credit_card visa * 9911 mercadopago MENÚ A LA CAR…" at bounding box center [404, 218] width 809 height 316
